Goal: Feedback & Contribution: Submit feedback/report problem

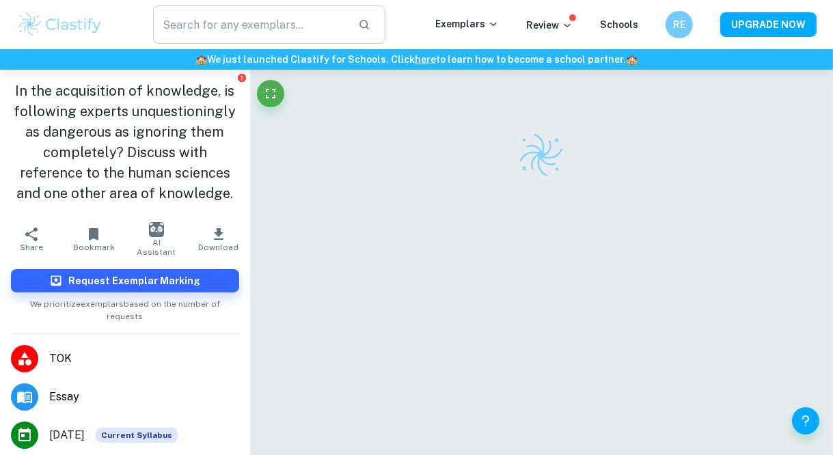
click at [217, 30] on input "text" at bounding box center [250, 24] width 194 height 38
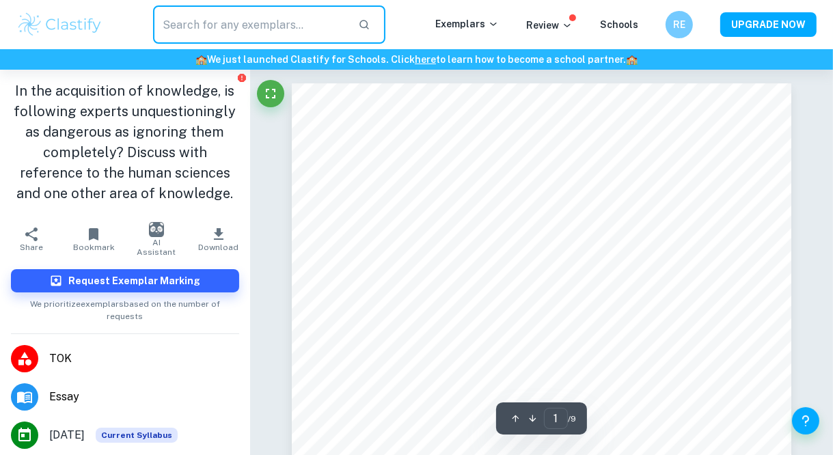
paste input "“In the acquisition of knowledge, is following experts unquestioningly as dange…"
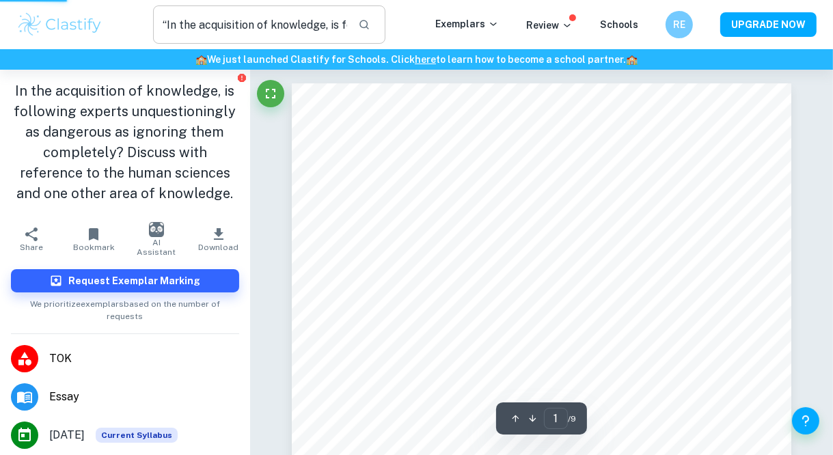
click at [362, 27] on button "button" at bounding box center [364, 24] width 23 height 23
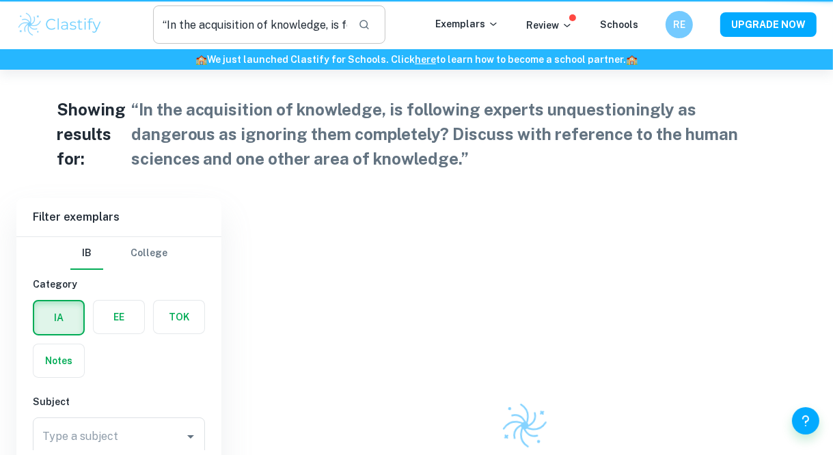
type input "“In the acquisition of knowledge, is following experts unquestioningly as dange…"
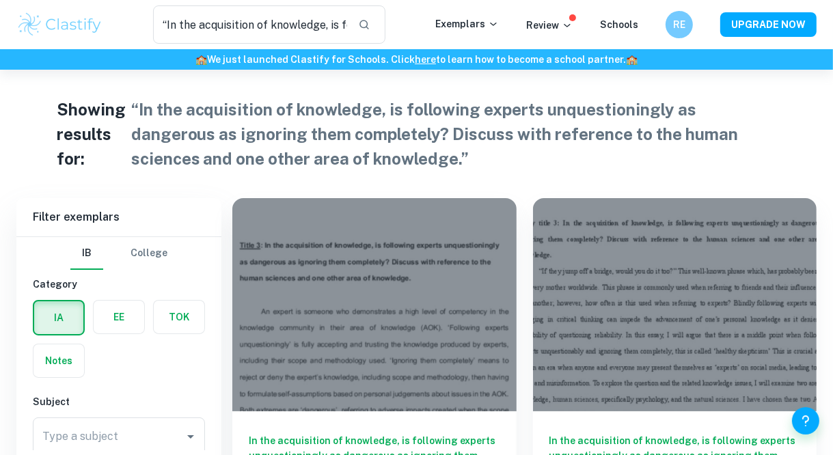
click at [193, 324] on label "button" at bounding box center [179, 317] width 51 height 33
click at [0, 0] on input "radio" at bounding box center [0, 0] width 0 height 0
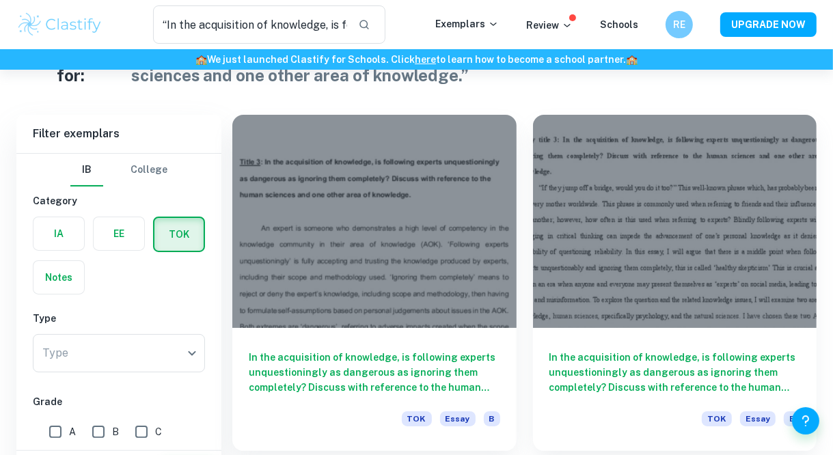
scroll to position [87, 0]
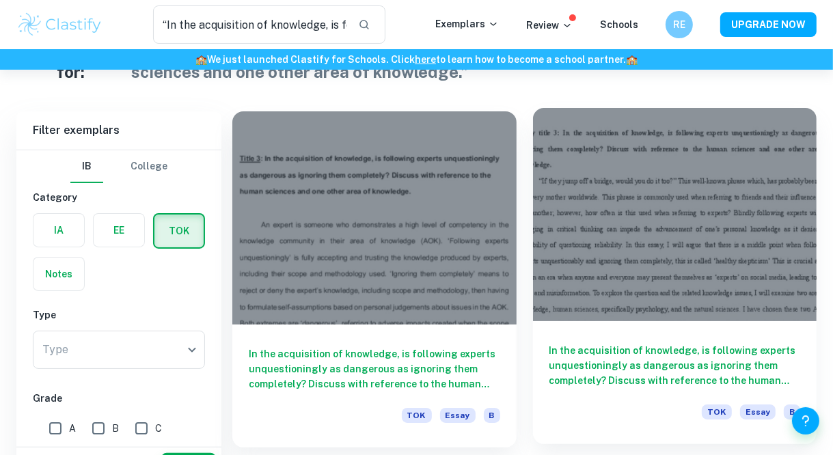
click at [660, 242] on div at bounding box center [675, 214] width 284 height 213
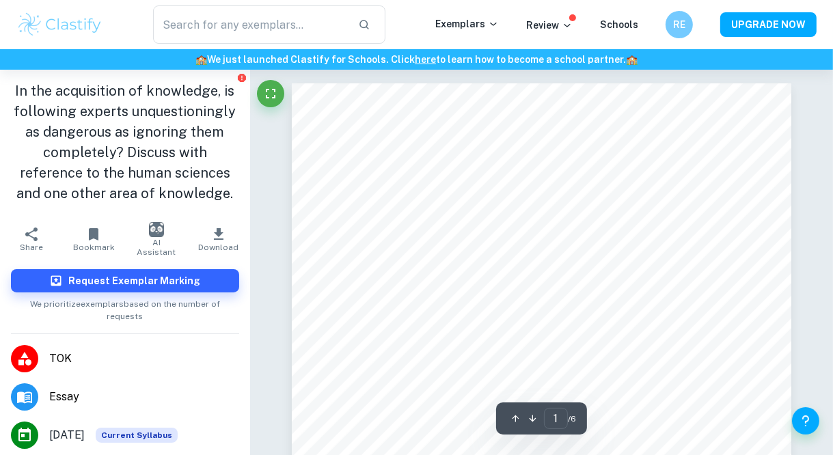
type input "“In the acquisition of knowledge, is following experts unquestioningly as dange…"
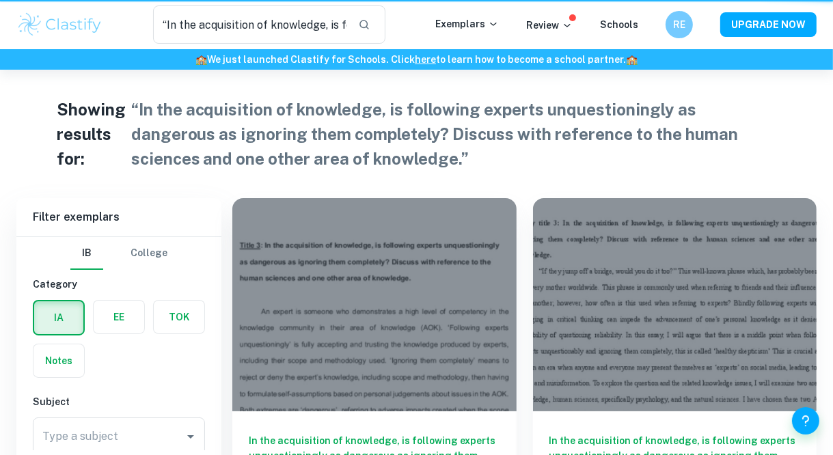
scroll to position [87, 0]
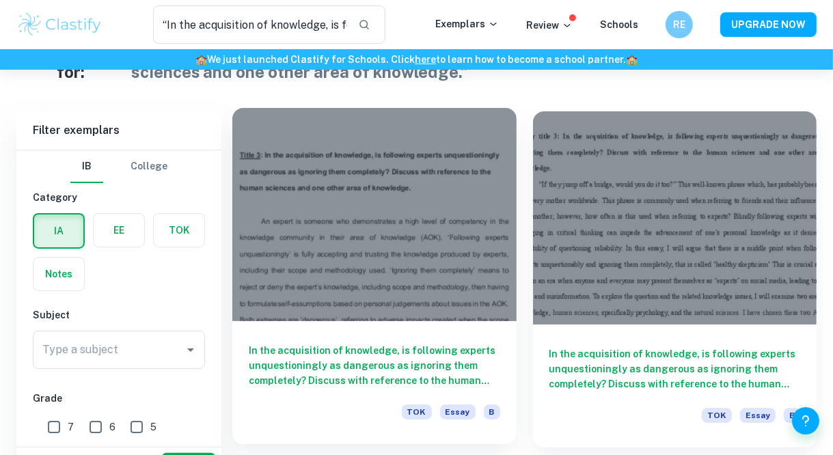
click at [456, 316] on div at bounding box center [374, 214] width 284 height 213
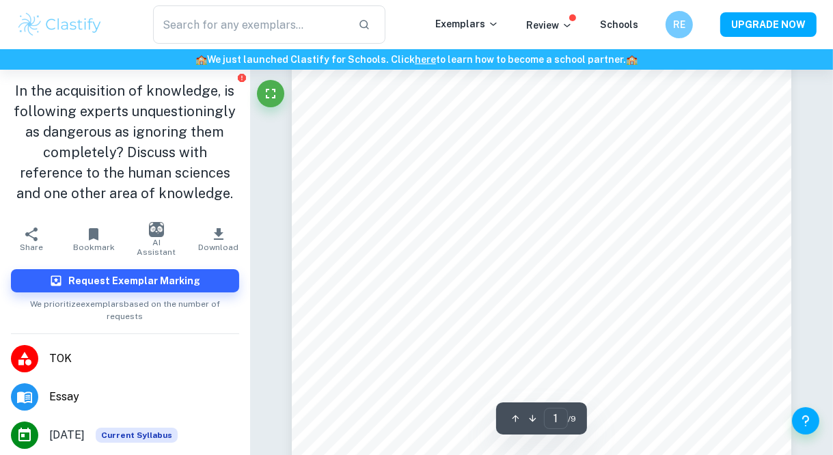
scroll to position [83, 0]
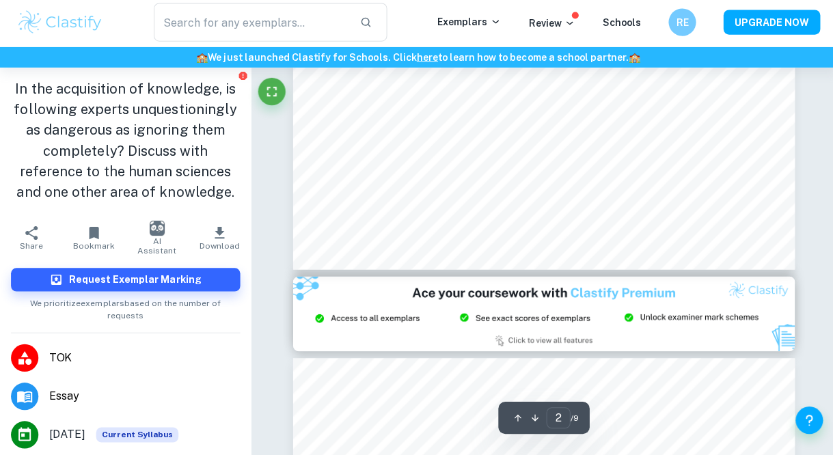
type input "3"
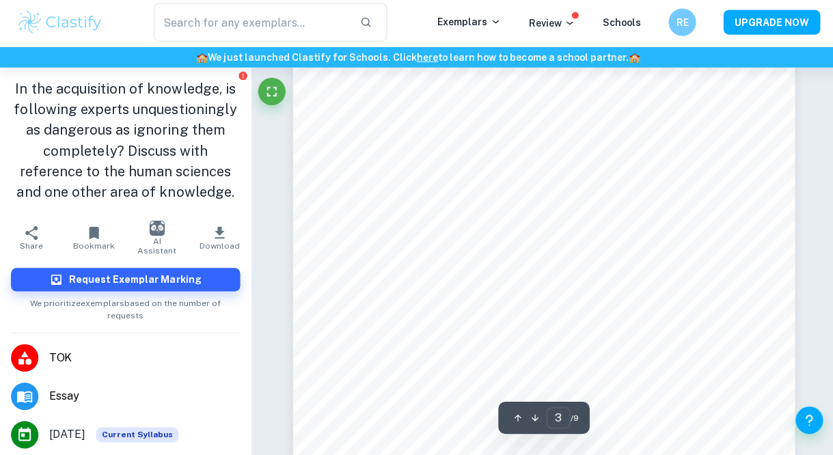
type input "“In the acquisition of knowledge, is following experts unquestioningly as dange…"
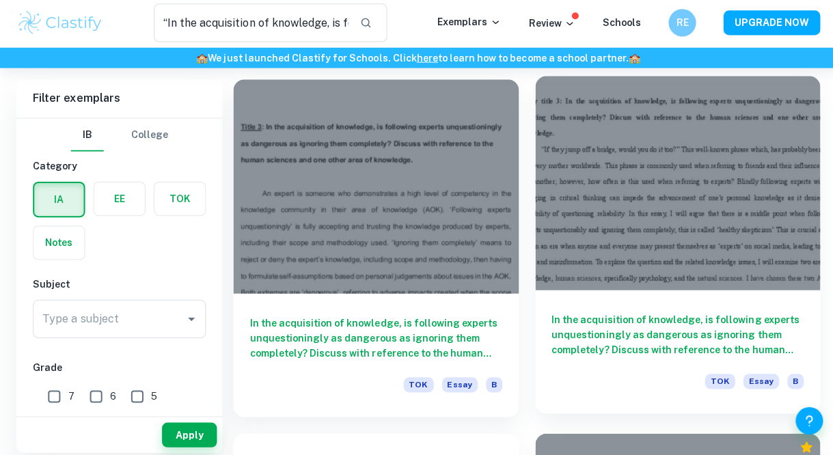
scroll to position [130, 0]
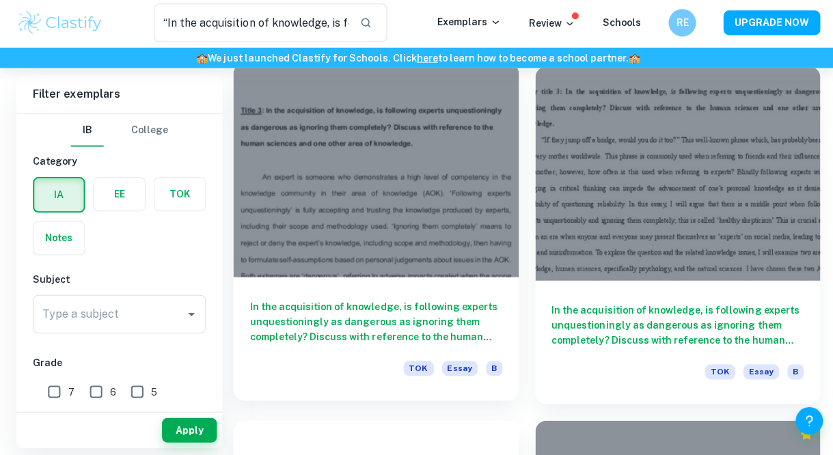
click at [456, 202] on div at bounding box center [374, 171] width 284 height 213
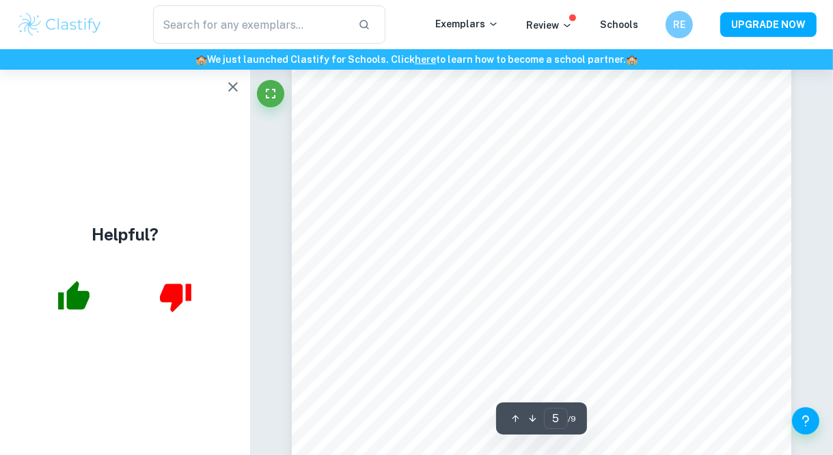
scroll to position [3195, 0]
click at [239, 83] on icon "button" at bounding box center [233, 87] width 16 height 16
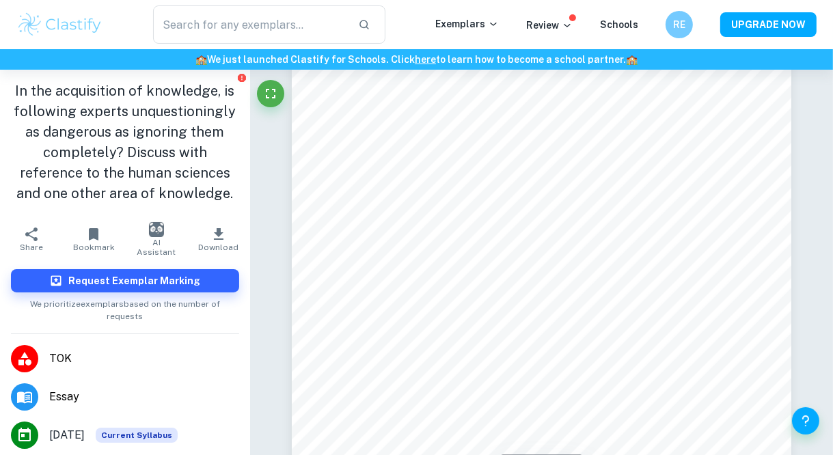
scroll to position [46, 0]
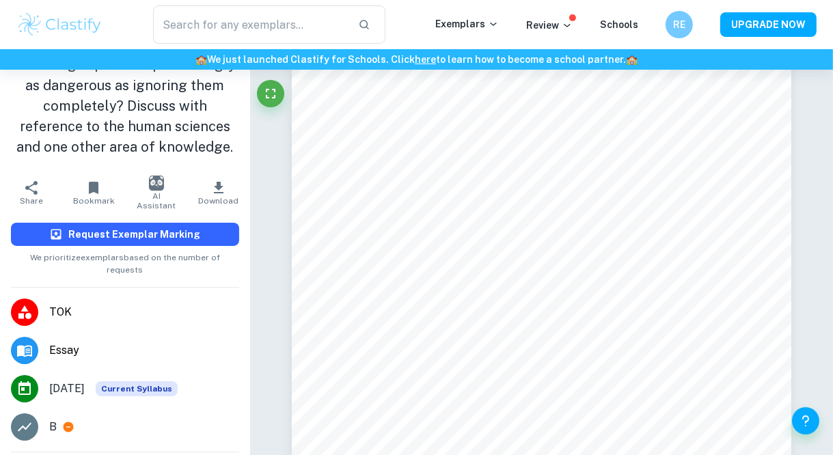
click at [230, 234] on button "Request Exemplar Marking" at bounding box center [125, 234] width 228 height 23
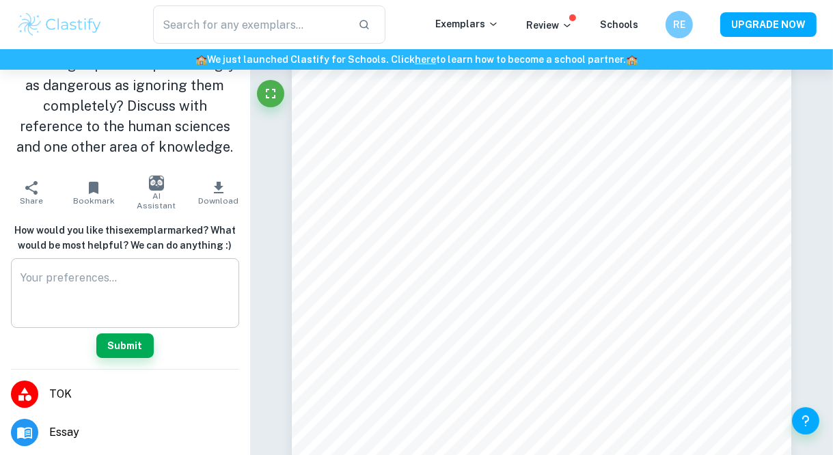
click at [205, 284] on textarea at bounding box center [124, 293] width 209 height 47
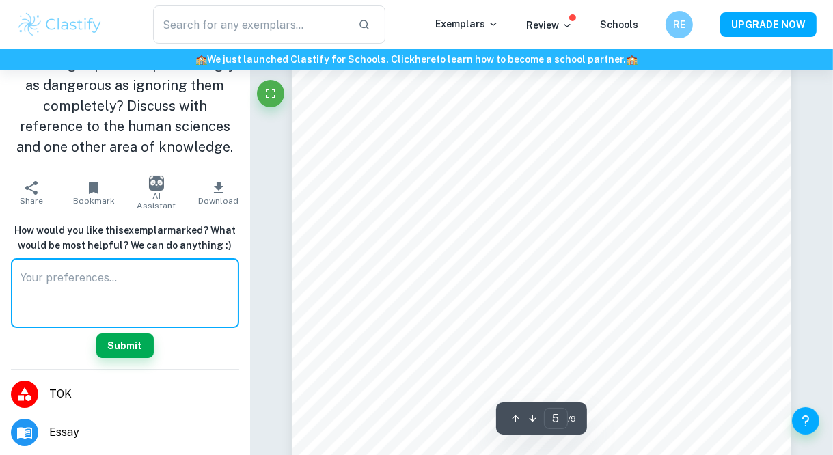
scroll to position [3261, 0]
click at [273, 198] on div "Ask Clai 5 ​ / 9" at bounding box center [541, 113] width 583 height 6609
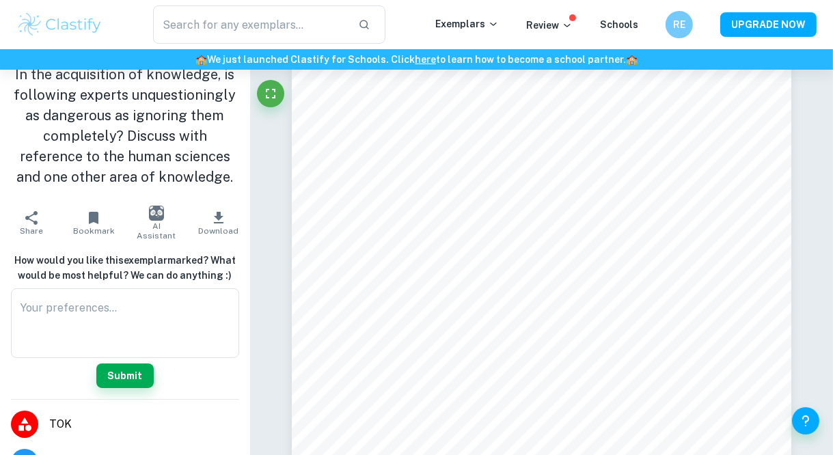
scroll to position [11, 0]
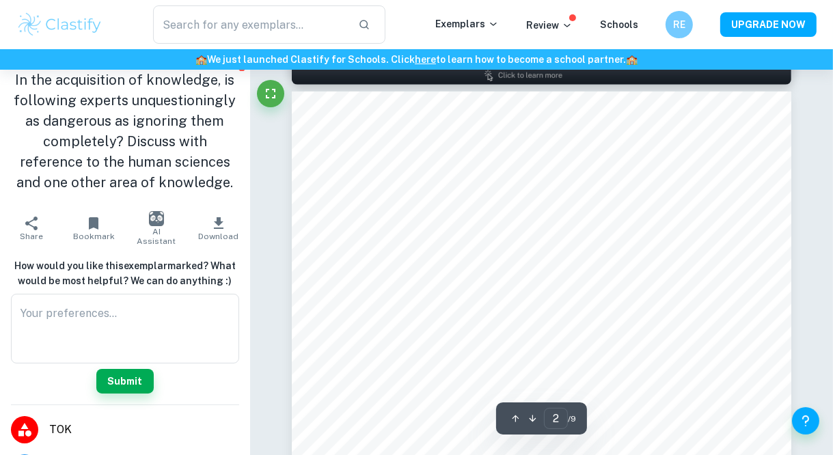
type input "1"
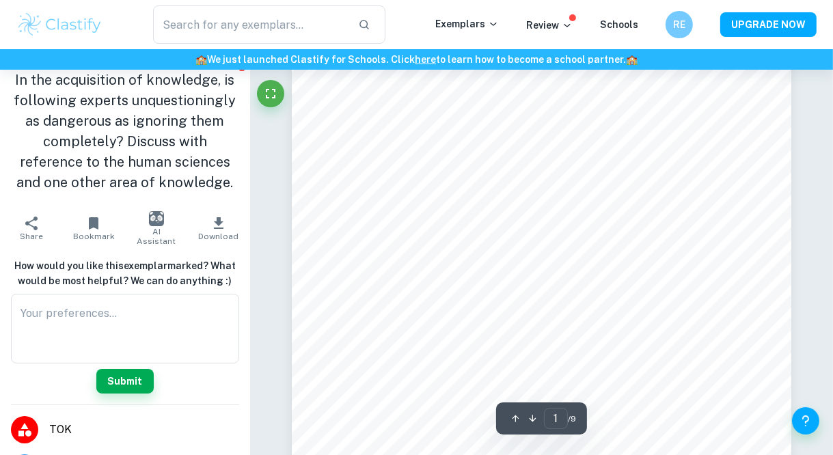
scroll to position [0, 0]
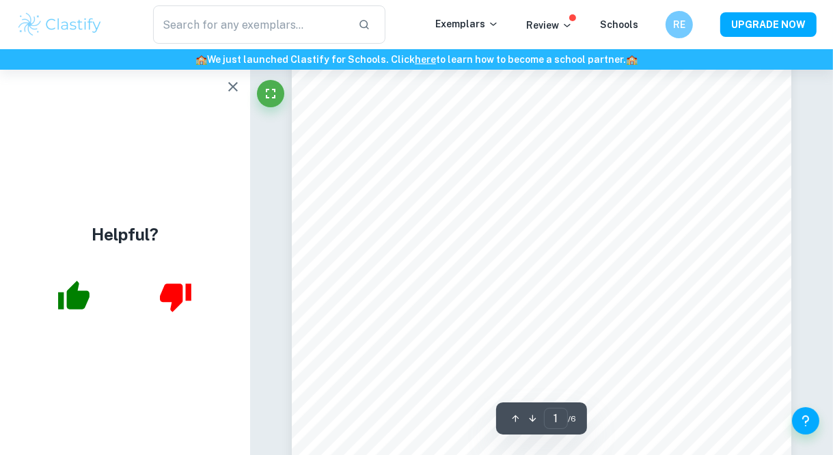
scroll to position [63, 0]
click at [240, 95] on button "button" at bounding box center [232, 86] width 27 height 27
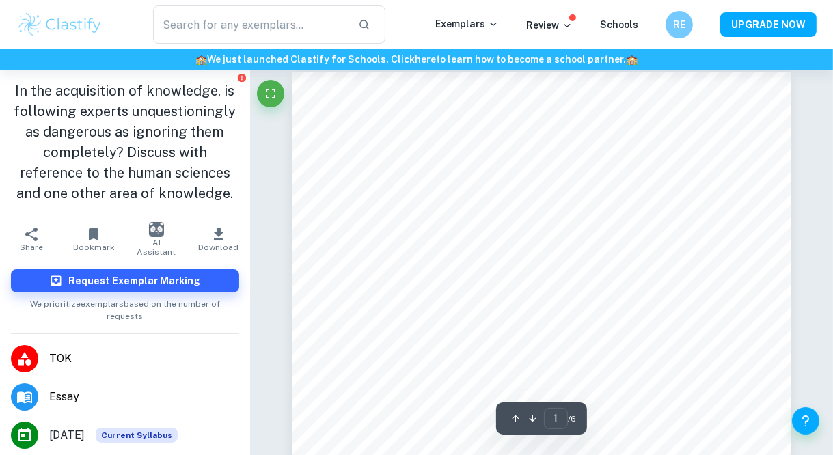
scroll to position [0, 0]
